Goal: Task Accomplishment & Management: Manage account settings

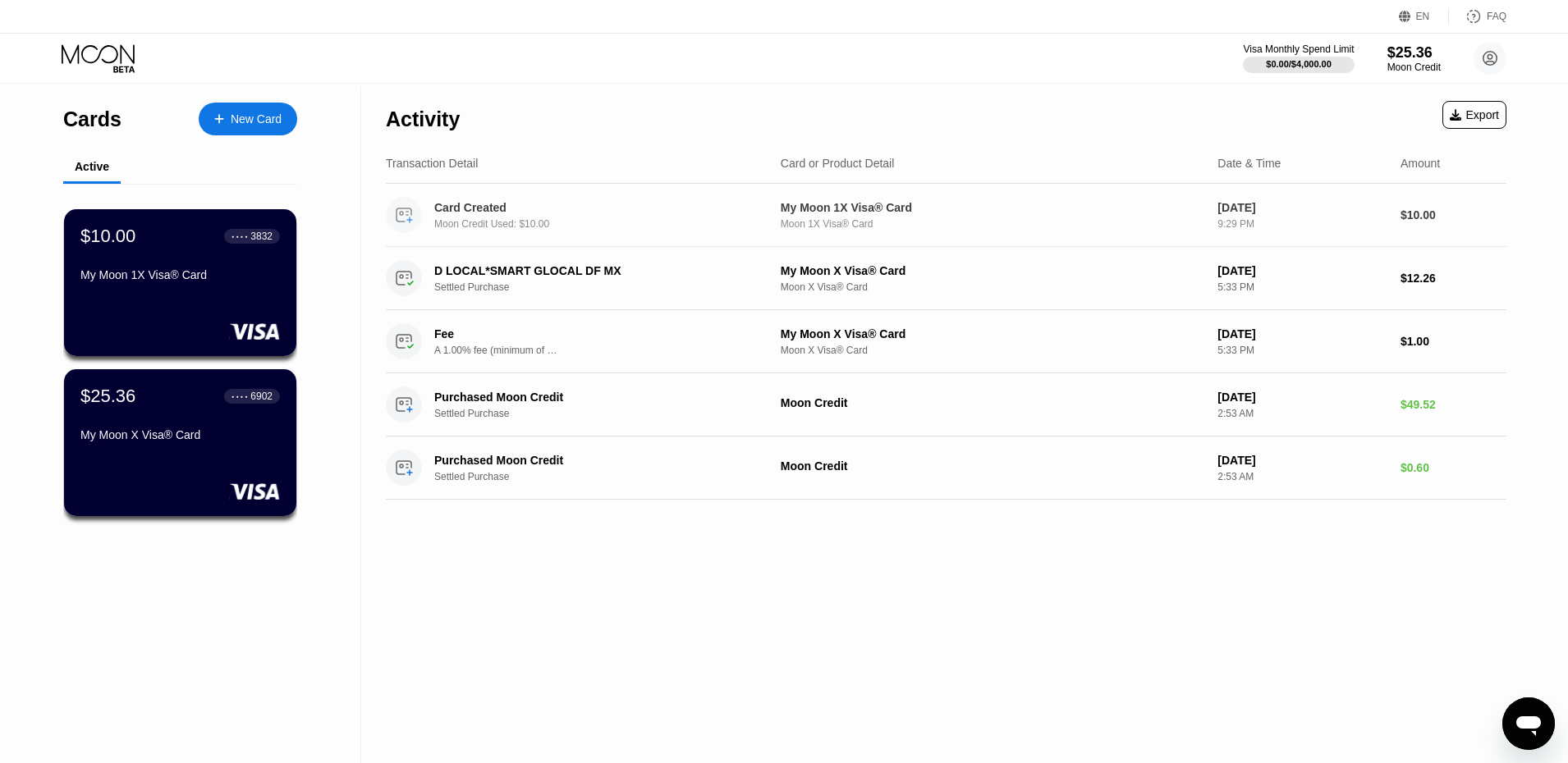
click at [539, 221] on div "Card Created Moon Credit Used: $10.00" at bounding box center [606, 215] width 343 height 29
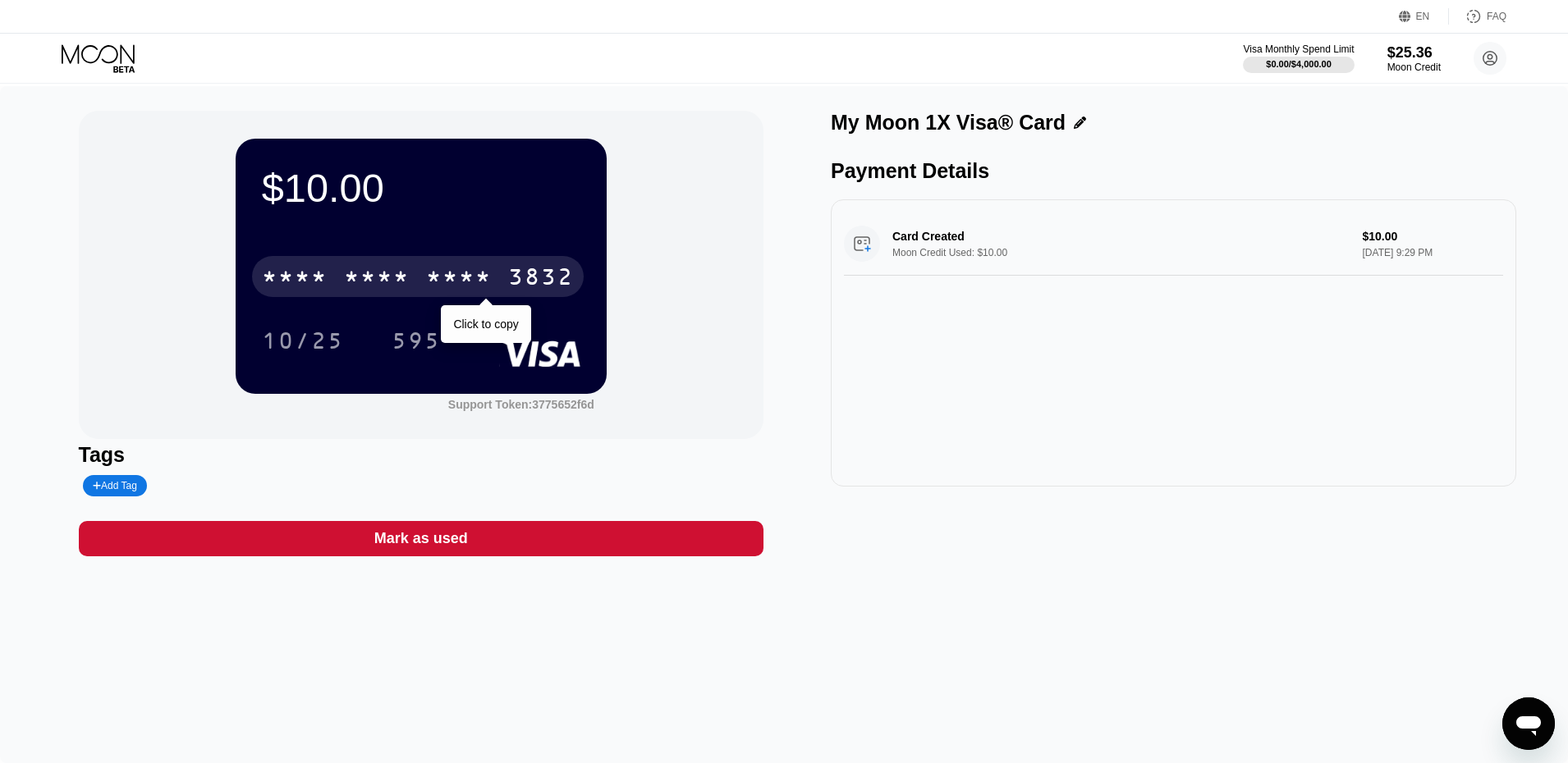
click at [489, 284] on div "* * * *" at bounding box center [459, 279] width 65 height 26
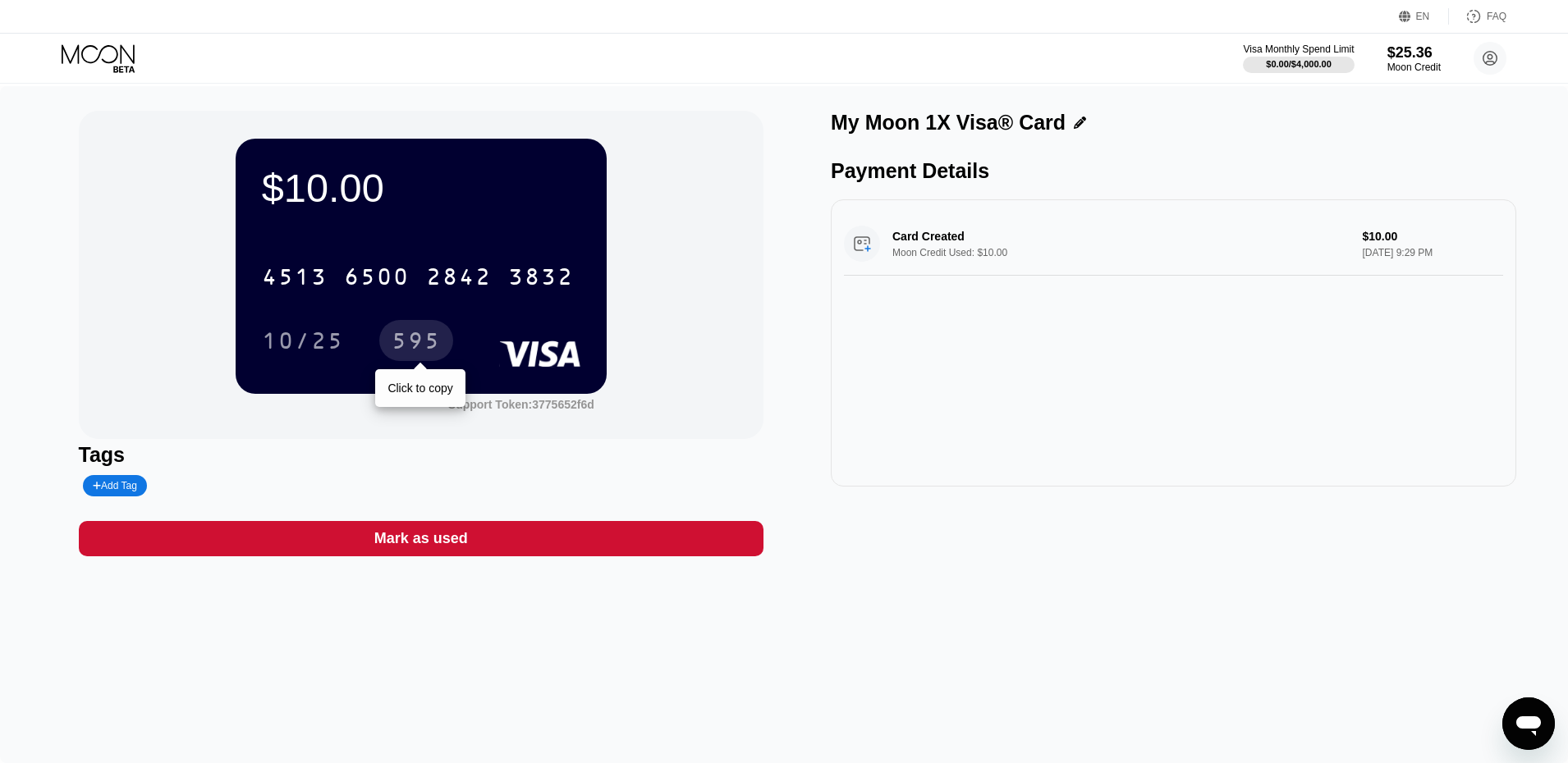
click at [420, 336] on div "595" at bounding box center [416, 343] width 49 height 26
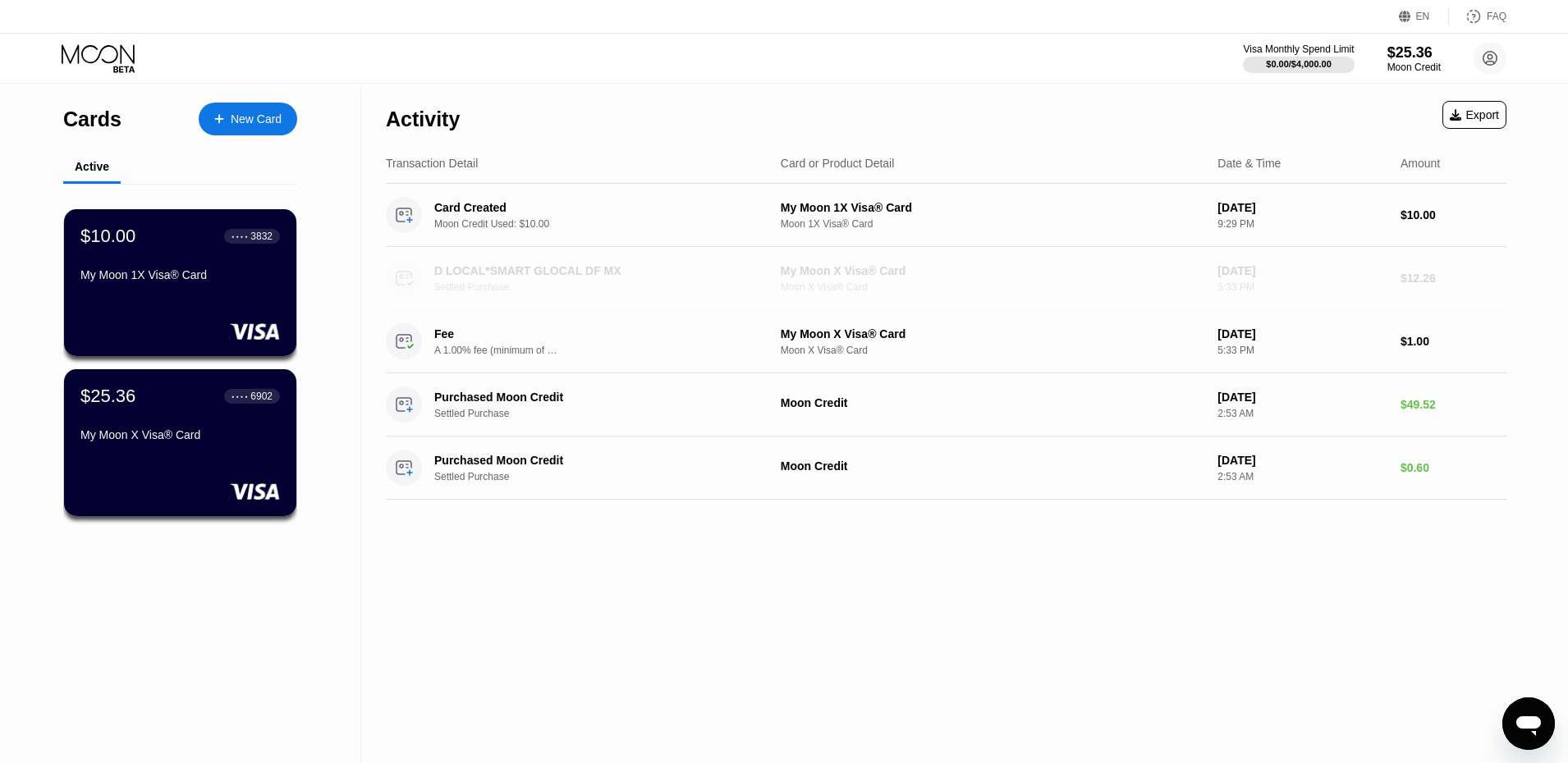
click at [550, 270] on div "D LOCAL*SMART GLOCAL DF MX" at bounding box center [594, 271] width 319 height 13
click at [184, 278] on div "My Moon 1X Visa® Card" at bounding box center [180, 275] width 200 height 13
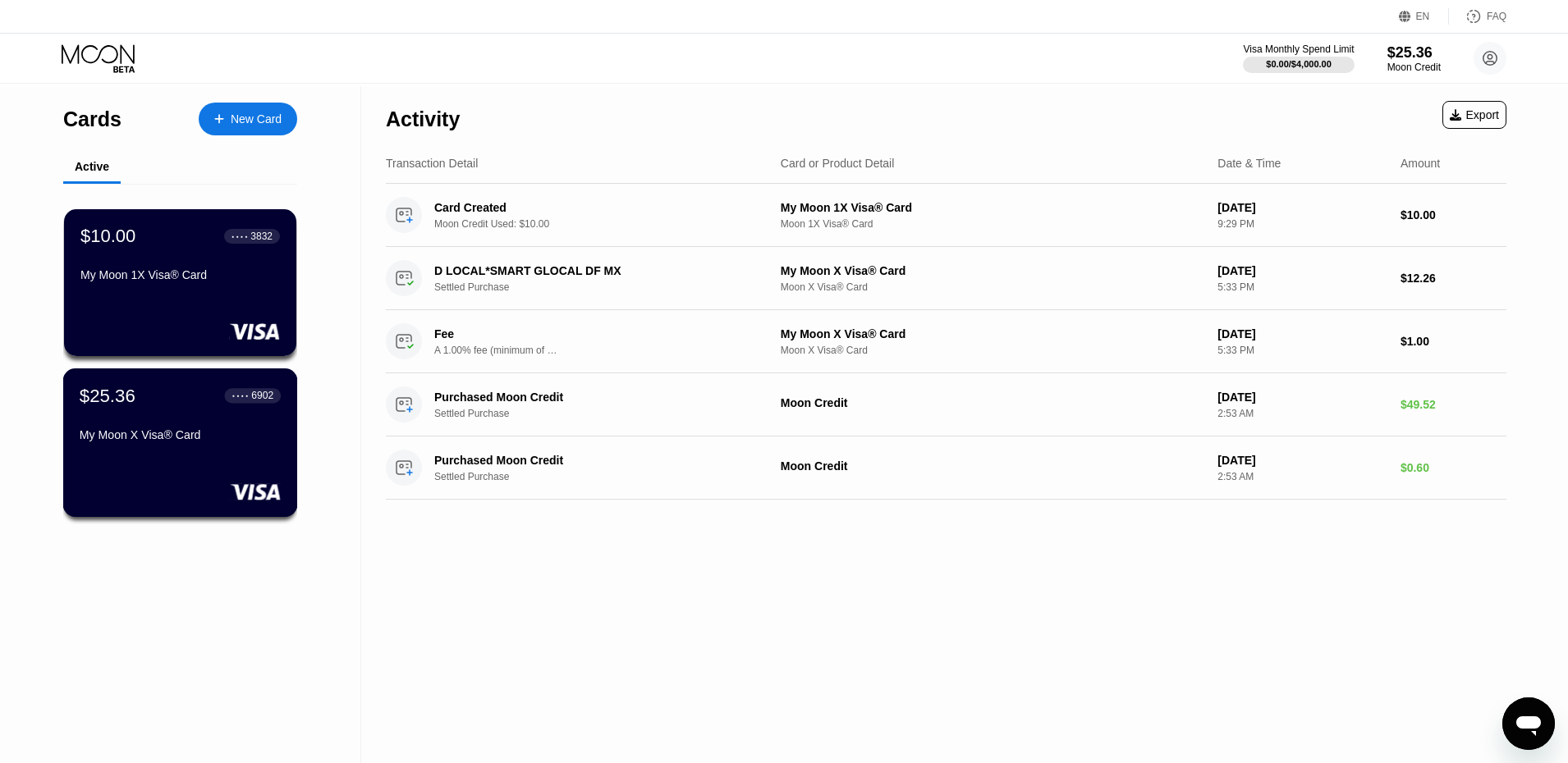
click at [176, 448] on div "My Moon X Visa® Card" at bounding box center [180, 437] width 202 height 20
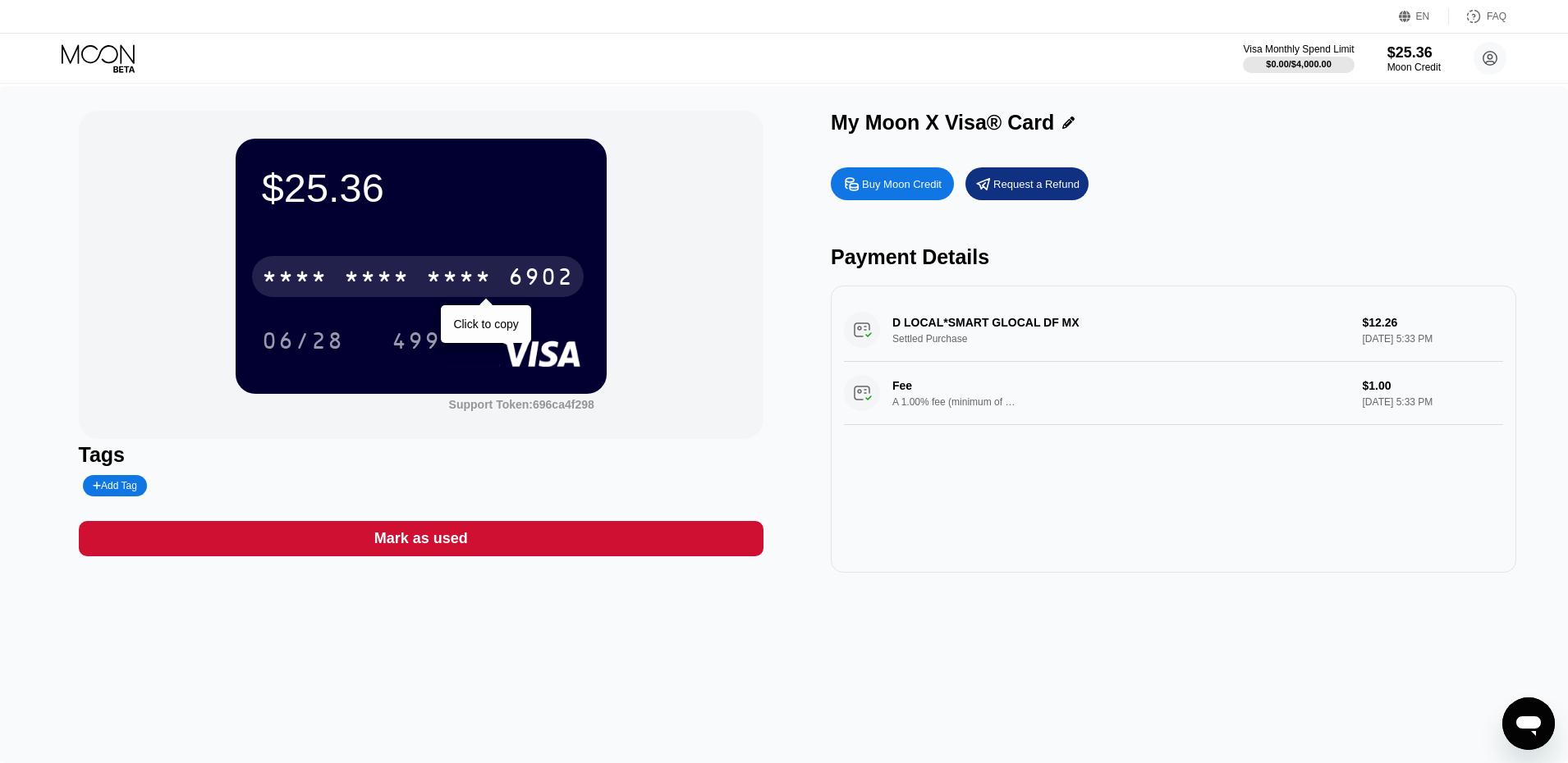
click at [541, 291] on div "6902" at bounding box center [541, 279] width 65 height 26
